Goal: Task Accomplishment & Management: Manage account settings

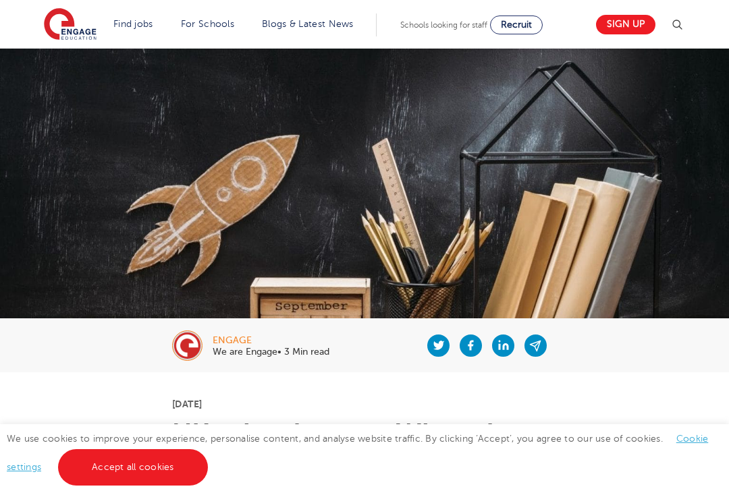
click at [695, 465] on link "Cookie settings" at bounding box center [357, 453] width 701 height 38
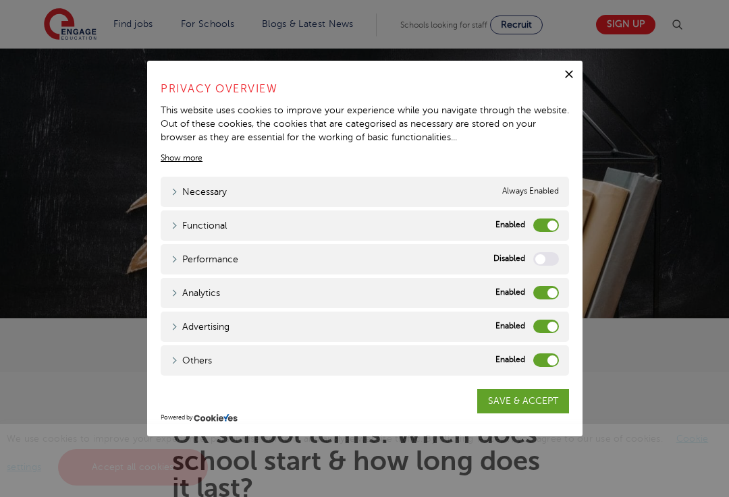
click at [541, 300] on label "Analytics" at bounding box center [546, 292] width 26 height 13
click at [0, 0] on input "Analytics" at bounding box center [0, 0] width 0 height 0
click at [543, 333] on label "Advertising" at bounding box center [546, 326] width 26 height 13
click at [0, 0] on input "Advertising" at bounding box center [0, 0] width 0 height 0
click at [541, 367] on label "Others" at bounding box center [546, 360] width 26 height 13
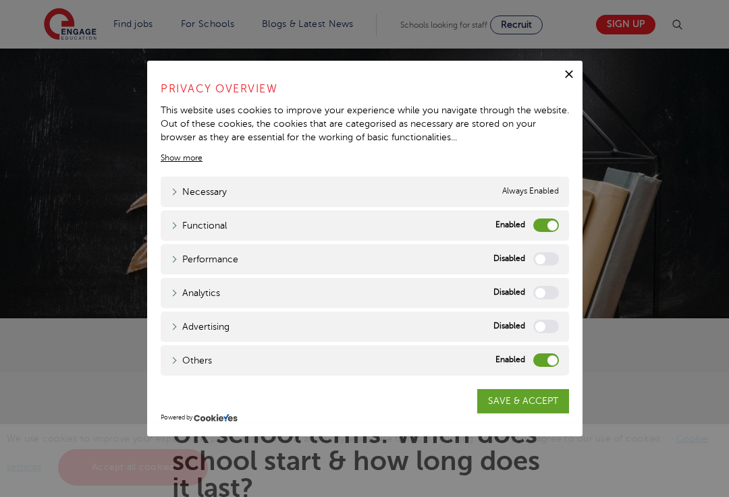
click at [0, 0] on input "Others" at bounding box center [0, 0] width 0 height 0
click at [541, 232] on label "Functional" at bounding box center [546, 225] width 26 height 13
click at [0, 0] on input "Functional" at bounding box center [0, 0] width 0 height 0
click at [543, 414] on link "SAVE & ACCEPT" at bounding box center [523, 401] width 92 height 24
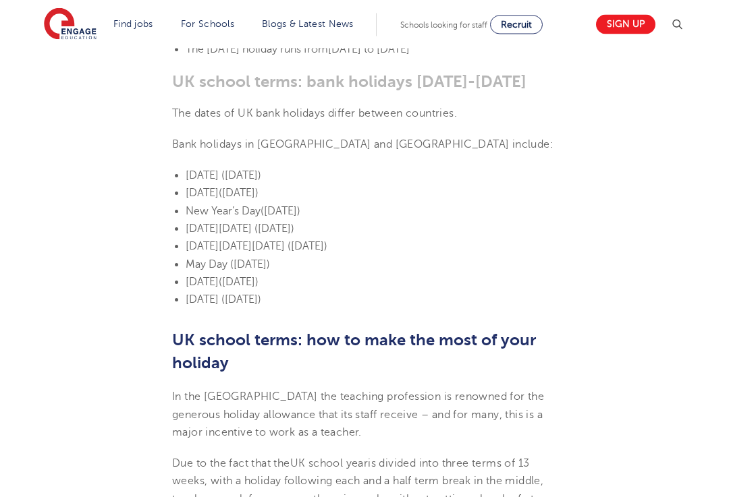
scroll to position [800, 0]
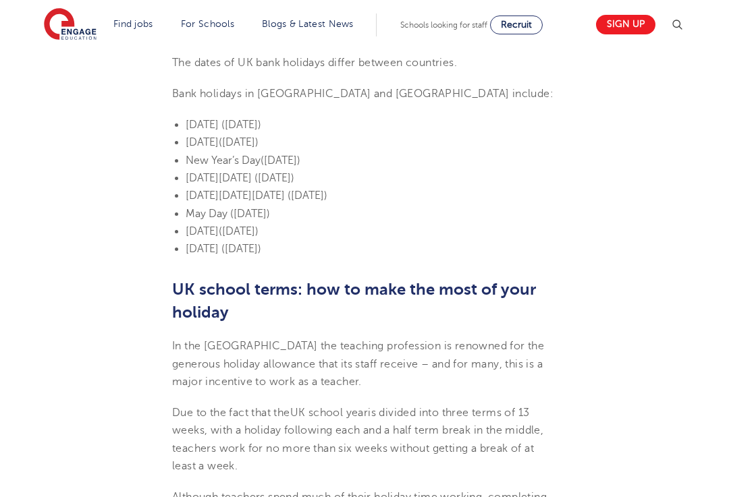
scroll to position [849, 0]
